Goal: Find specific page/section: Find specific page/section

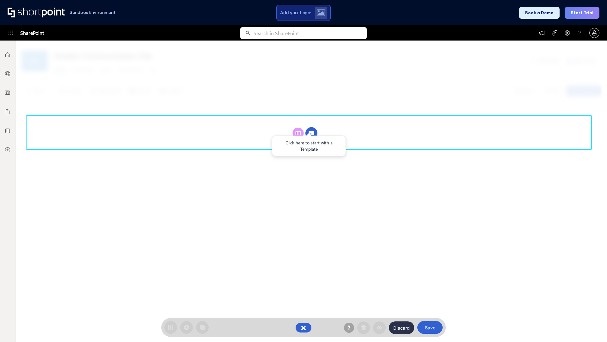
click at [312, 133] on circle at bounding box center [312, 133] width 12 height 12
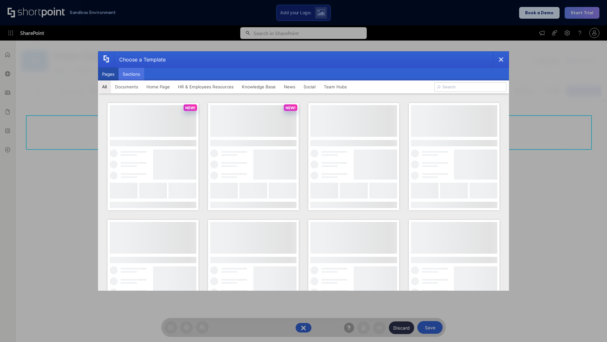
click at [131, 74] on button "Sections" at bounding box center [132, 74] width 26 height 13
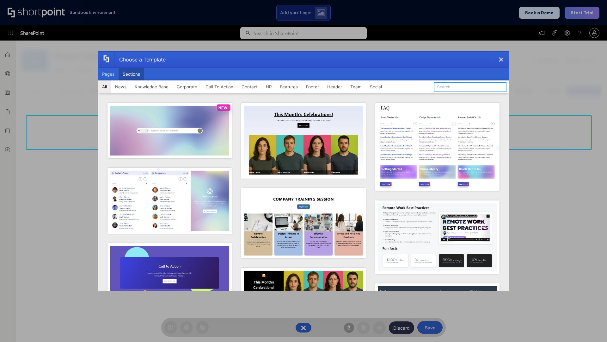
type input "Meet The Team"
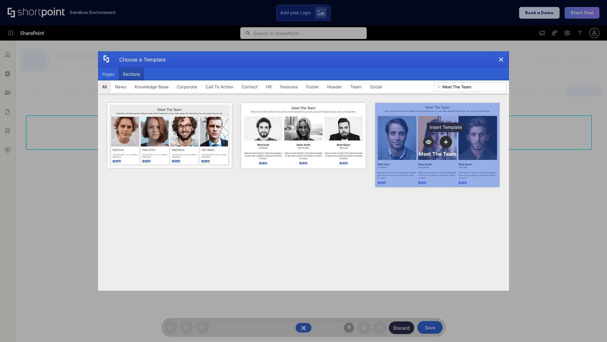
click at [446, 142] on icon "template selector" at bounding box center [446, 141] width 4 height 4
